Goal: Information Seeking & Learning: Find contact information

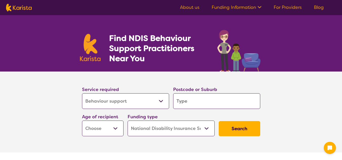
select select "Behaviour support"
select select "NDIS"
select select "Behaviour support"
select select "NDIS"
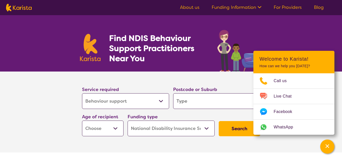
click at [239, 71] on img at bounding box center [239, 49] width 46 height 44
click at [193, 100] on input "search" at bounding box center [216, 101] width 87 height 16
type input "0"
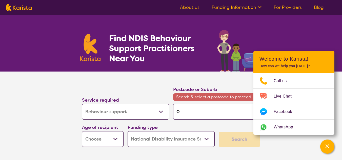
type input "08"
type input "081"
type input "0812"
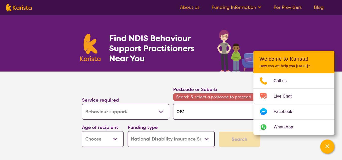
type input "0812"
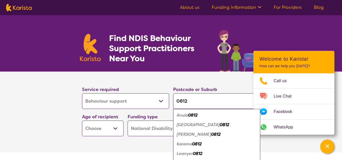
type input "0812"
click at [189, 155] on em "Leanyer" at bounding box center [184, 153] width 16 height 5
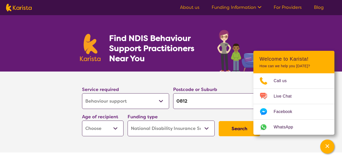
click at [331, 146] on div "Channel Menu" at bounding box center [327, 146] width 10 height 11
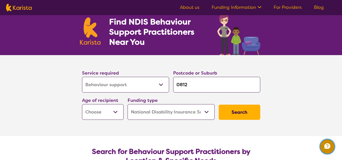
scroll to position [25, 0]
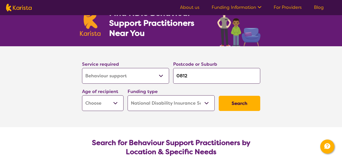
click at [117, 102] on select "Early Childhood - 0 to 9 Child - 10 to 11 Adolescent - 12 to 17 Adult - 18 to 6…" at bounding box center [102, 103] width 41 height 16
select select "EC"
click at [82, 95] on select "Early Childhood - 0 to 9 Child - 10 to 11 Adolescent - 12 to 17 Adult - 18 to 6…" at bounding box center [102, 103] width 41 height 16
select select "EC"
click at [208, 102] on select "Home Care Package (HCP) National Disability Insurance Scheme (NDIS) I don't know" at bounding box center [170, 103] width 87 height 16
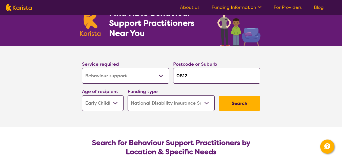
select select "i-don-t-know"
click at [127, 95] on select "Home Care Package (HCP) National Disability Insurance Scheme (NDIS) I don't know" at bounding box center [170, 103] width 87 height 16
select select "i-don-t-know"
click at [236, 106] on button "Search" at bounding box center [238, 103] width 41 height 15
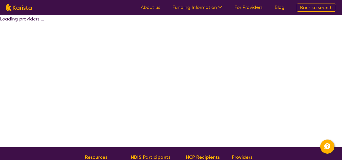
select select "Behaviour support"
select select "EC"
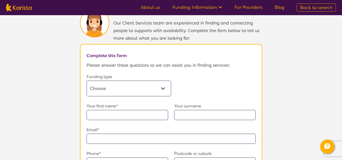
scroll to position [278, 0]
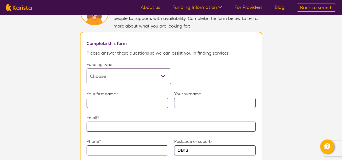
click at [163, 72] on select "Home Care Package (HCP) Home Care Package - Level 1 Home Care Package - Level 2…" at bounding box center [128, 77] width 84 height 16
select select "medicare"
click at [86, 69] on select "Home Care Package (HCP) Home Care Package - Level 1 Home Care Package - Level 2…" at bounding box center [128, 77] width 84 height 16
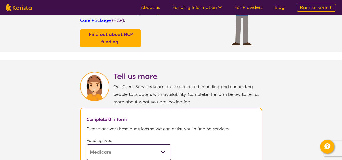
scroll to position [126, 0]
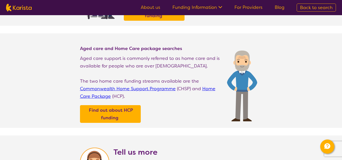
click at [221, 7] on icon at bounding box center [220, 7] width 4 height 2
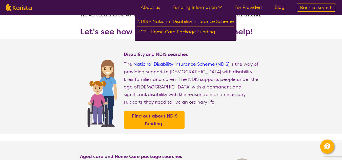
scroll to position [0, 0]
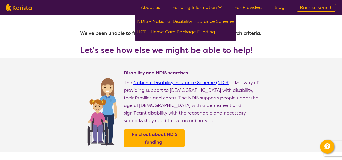
select select "Behaviour support"
select select "EC"
select select "NDIS"
select select "Behaviour support"
select select "EC"
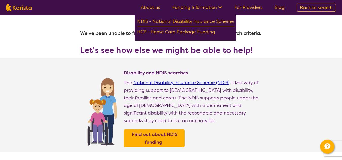
select select "NDIS"
